Goal: Task Accomplishment & Management: Manage account settings

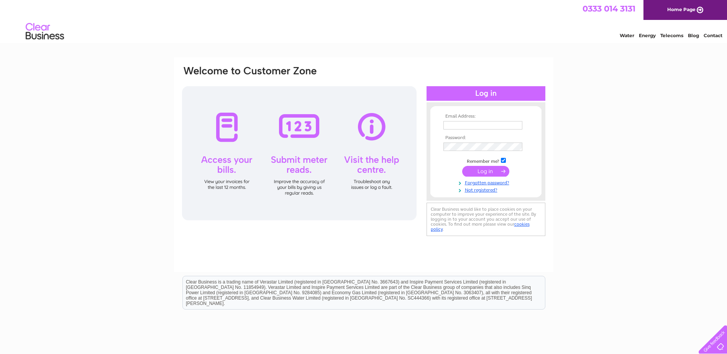
click at [347, 125] on input "text" at bounding box center [482, 125] width 79 height 8
type input "[EMAIL_ADDRESS][DOMAIN_NAME]"
click at [347, 171] on input "submit" at bounding box center [485, 172] width 47 height 11
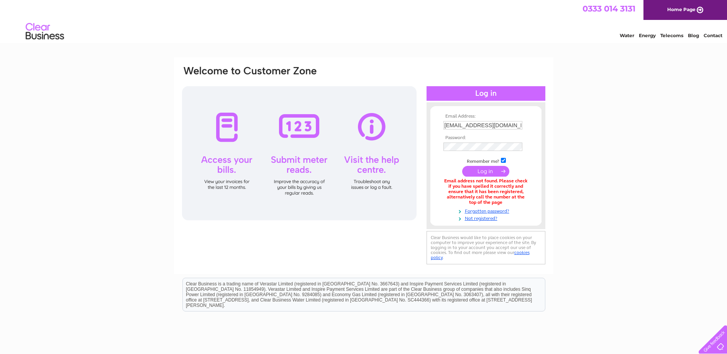
click at [514, 126] on input "[EMAIL_ADDRESS][DOMAIN_NAME]" at bounding box center [482, 125] width 79 height 8
click at [493, 170] on input "submit" at bounding box center [485, 171] width 47 height 11
click at [513, 125] on input "[EMAIL_ADDRESS][DOMAIN_NAME]" at bounding box center [483, 125] width 80 height 9
click at [644, 146] on div "Email Address: office@barronheating.co.uk Password:" at bounding box center [363, 231] width 727 height 348
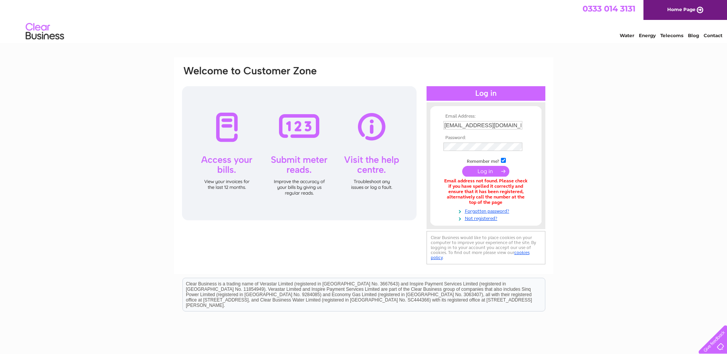
click at [504, 159] on input "checkbox" at bounding box center [503, 160] width 5 height 5
checkbox input "true"
click at [520, 126] on input "[EMAIL_ADDRESS][DOMAIN_NAME]" at bounding box center [483, 125] width 80 height 9
type input "o"
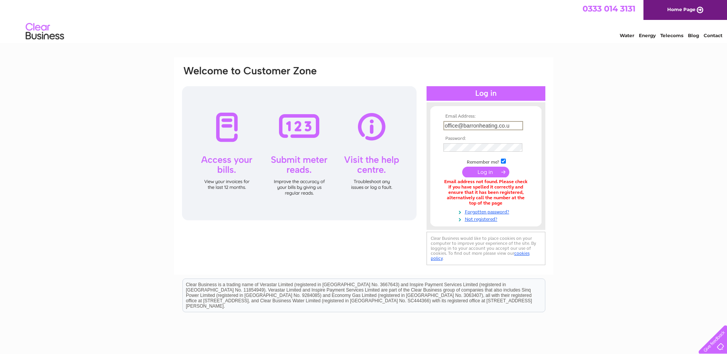
type input "[EMAIL_ADDRESS][DOMAIN_NAME]"
click at [479, 171] on input "submit" at bounding box center [485, 172] width 47 height 11
click at [477, 212] on link "Forgotten password?" at bounding box center [486, 210] width 87 height 7
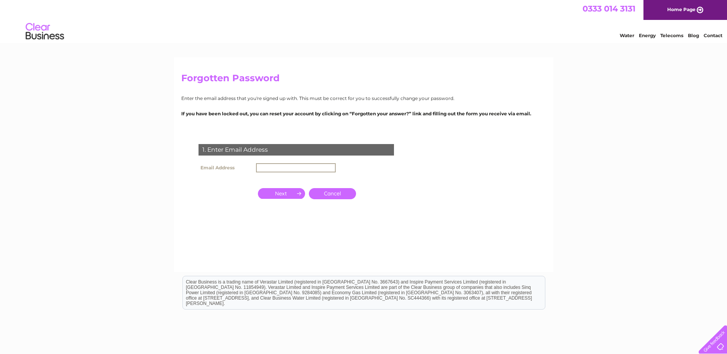
click at [274, 167] on input "text" at bounding box center [296, 167] width 80 height 9
type input "office@barronheating.co.uk"
click at [291, 194] on input "button" at bounding box center [281, 192] width 47 height 11
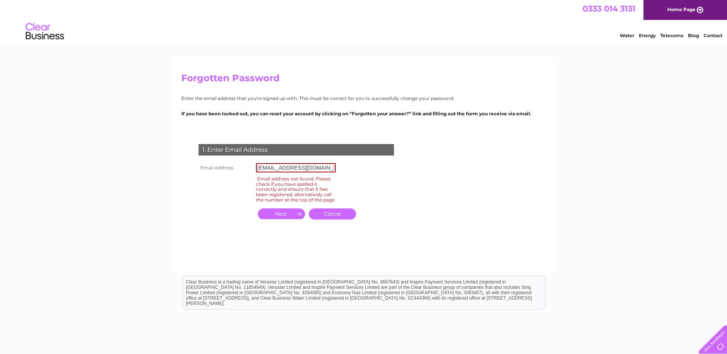
click at [331, 165] on input "office@barronheating.co.uk" at bounding box center [296, 167] width 80 height 9
drag, startPoint x: 331, startPoint y: 165, endPoint x: 149, endPoint y: 220, distance: 190.3
click at [149, 220] on div "Forgotten Password Enter the email address that you're signed up with. This mus…" at bounding box center [363, 230] width 727 height 346
click at [288, 219] on input "button" at bounding box center [281, 213] width 47 height 11
click at [323, 169] on input "info@barronheating.co.uk" at bounding box center [296, 167] width 80 height 9
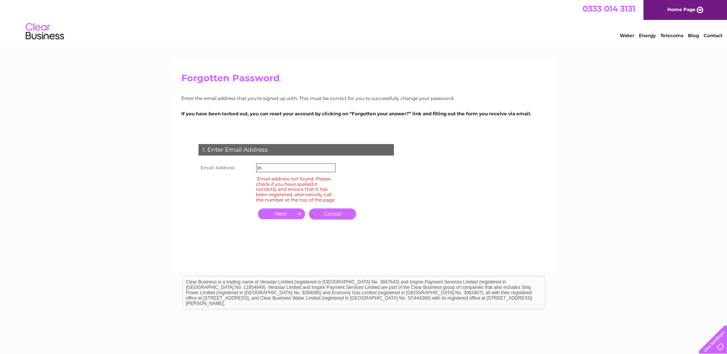
type input "i"
click at [326, 166] on input "**********" at bounding box center [296, 167] width 80 height 9
type input "s"
type input "sue@barronheating.co.uk"
click at [282, 219] on input "button" at bounding box center [281, 213] width 47 height 11
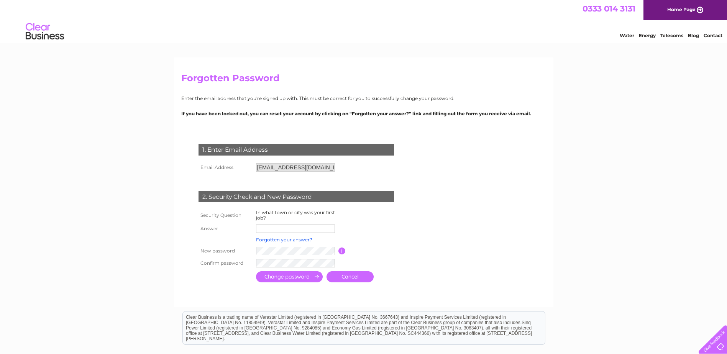
click at [279, 228] on input "text" at bounding box center [295, 229] width 79 height 8
type input "swindon"
click at [289, 277] on input "submit" at bounding box center [289, 277] width 67 height 11
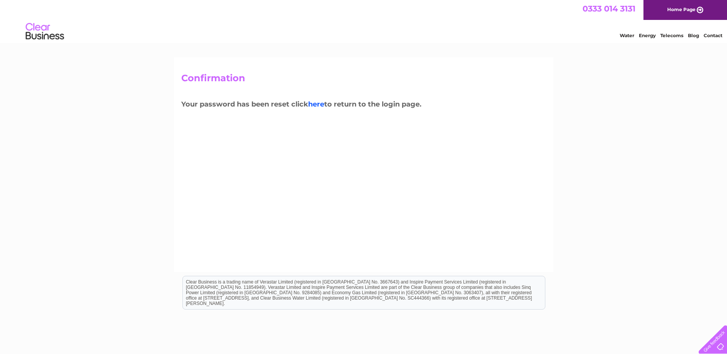
click at [318, 108] on link "here" at bounding box center [316, 104] width 16 height 8
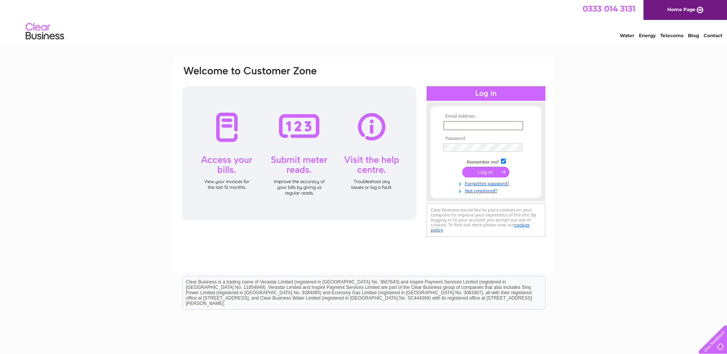
click at [468, 124] on input "text" at bounding box center [483, 125] width 80 height 9
type input "[EMAIL_ADDRESS][DOMAIN_NAME]"
click at [480, 173] on input "submit" at bounding box center [485, 172] width 47 height 11
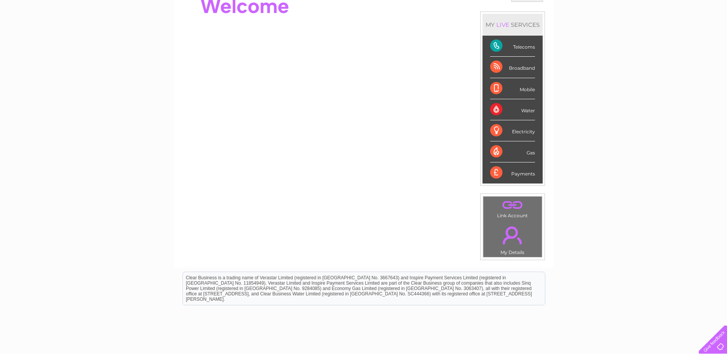
scroll to position [115, 0]
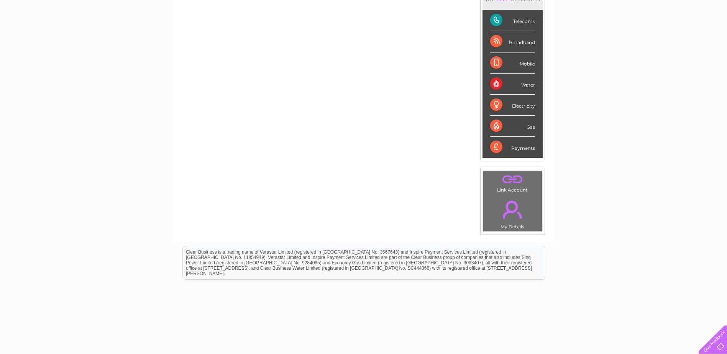
click at [500, 20] on div "Telecoms" at bounding box center [512, 20] width 45 height 21
click at [494, 20] on div "Telecoms" at bounding box center [512, 20] width 45 height 21
drag, startPoint x: 494, startPoint y: 20, endPoint x: 575, endPoint y: 62, distance: 91.5
click at [575, 62] on div "My Clear Business Login Details My Details My Preferences Link Account My Accou…" at bounding box center [363, 158] width 727 height 431
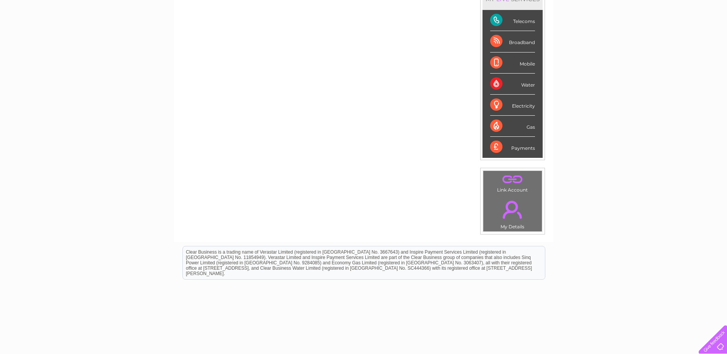
scroll to position [102, 0]
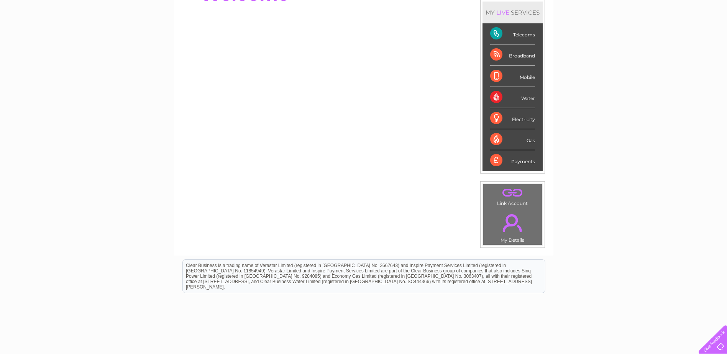
click at [516, 221] on link "." at bounding box center [512, 223] width 55 height 27
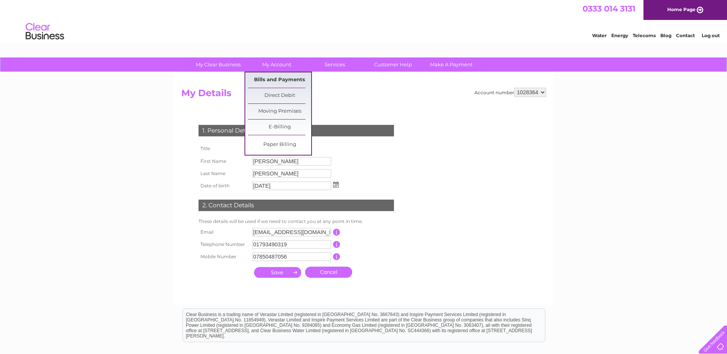
click at [280, 77] on link "Bills and Payments" at bounding box center [279, 79] width 63 height 15
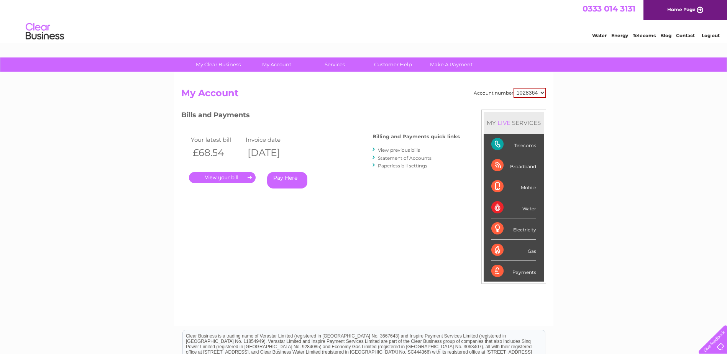
click at [520, 144] on div "Telecoms" at bounding box center [513, 144] width 45 height 21
click at [226, 176] on link "." at bounding box center [222, 177] width 67 height 11
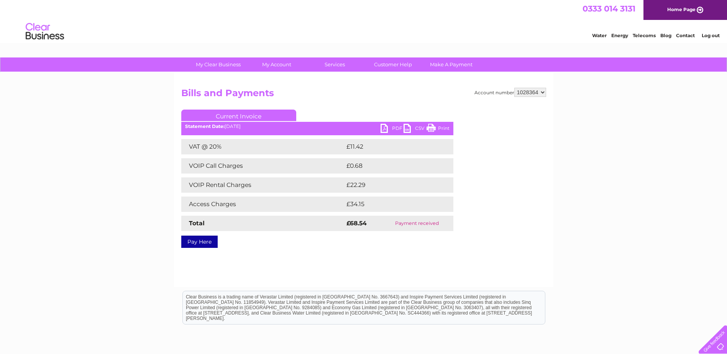
click at [433, 129] on link "Print" at bounding box center [437, 129] width 23 height 11
click at [680, 10] on link "Home Page" at bounding box center [685, 10] width 84 height 20
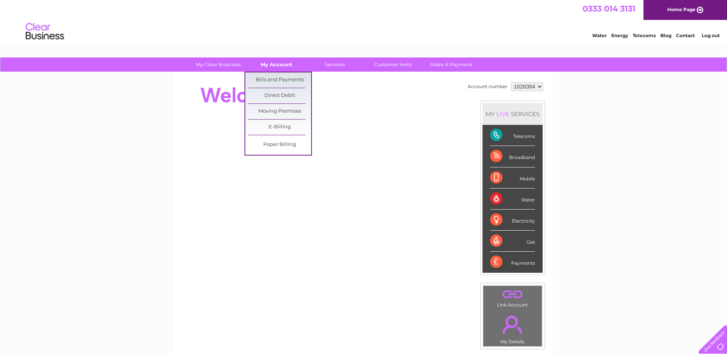
click at [275, 64] on link "My Account" at bounding box center [276, 64] width 63 height 14
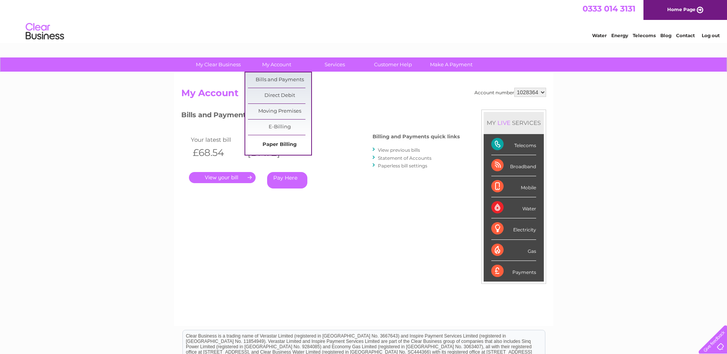
click at [272, 142] on link "Paper Billing" at bounding box center [279, 144] width 63 height 15
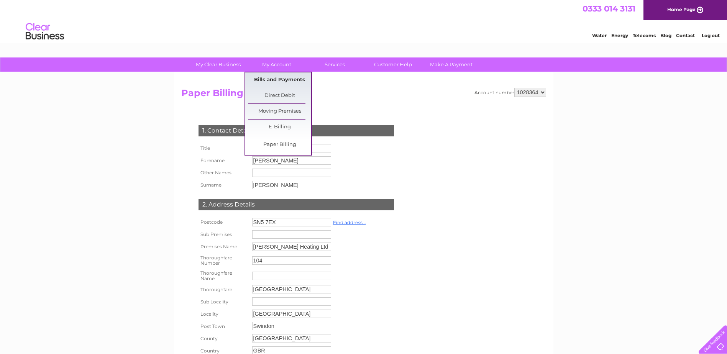
click at [271, 82] on link "Bills and Payments" at bounding box center [279, 79] width 63 height 15
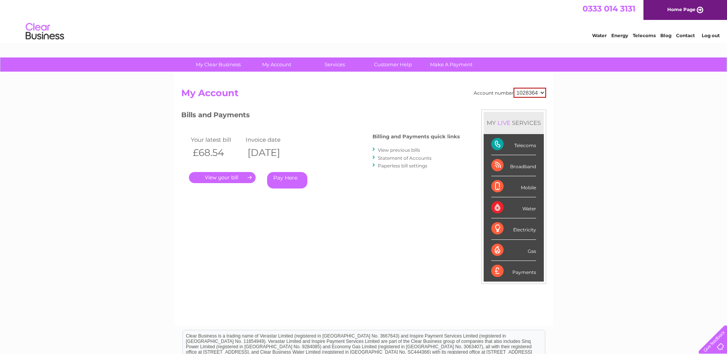
click at [225, 179] on link "." at bounding box center [222, 177] width 67 height 11
